Goal: Transaction & Acquisition: Subscribe to service/newsletter

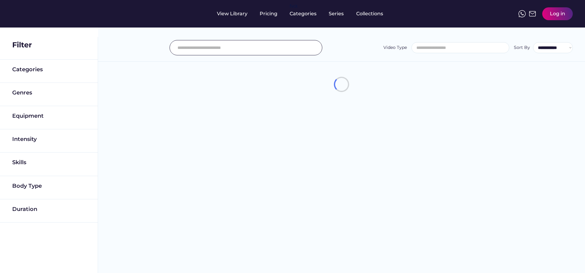
select select
select select "**********"
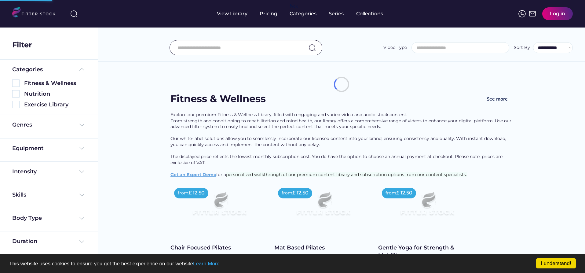
select select "**********"
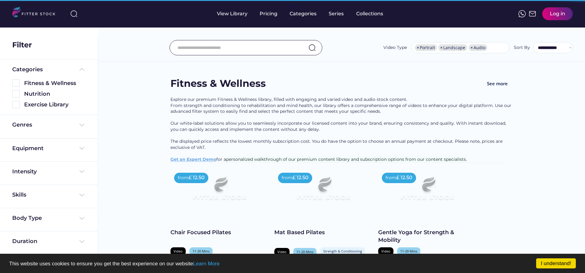
click at [268, 13] on div "Pricing" at bounding box center [269, 13] width 18 height 7
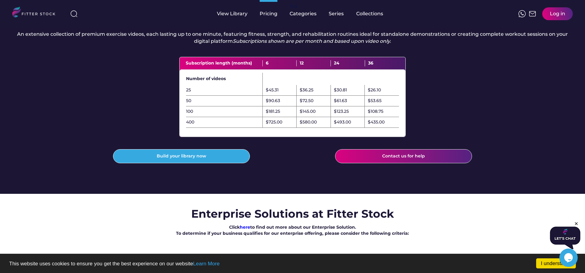
scroll to position [122, 0]
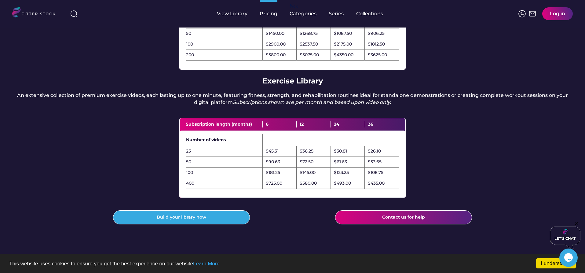
drag, startPoint x: 15, startPoint y: 101, endPoint x: 193, endPoint y: 100, distance: 178.6
click at [193, 100] on div "An extensive collection of premium exercise videos, each lasting up to one minu…" at bounding box center [292, 99] width 560 height 14
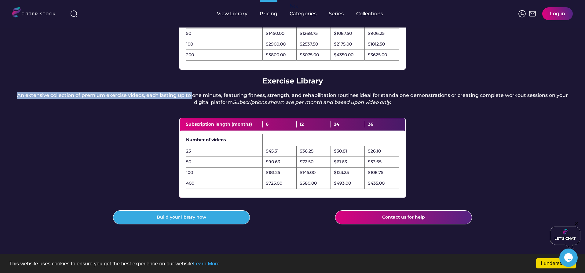
click at [206, 127] on div "Subscription length (months)" at bounding box center [224, 124] width 77 height 6
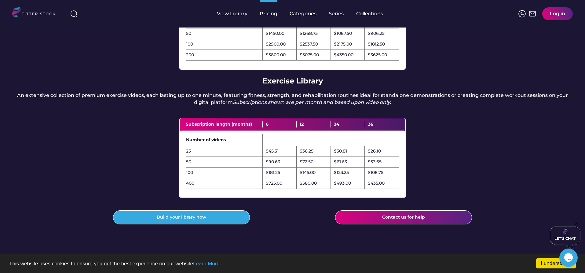
click at [378, 186] on div "$435.00" at bounding box center [376, 183] width 17 height 6
click at [379, 186] on div "$435.00" at bounding box center [376, 183] width 17 height 6
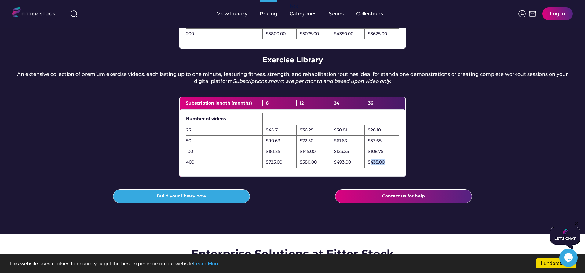
scroll to position [0, 0]
